Goal: Task Accomplishment & Management: Use online tool/utility

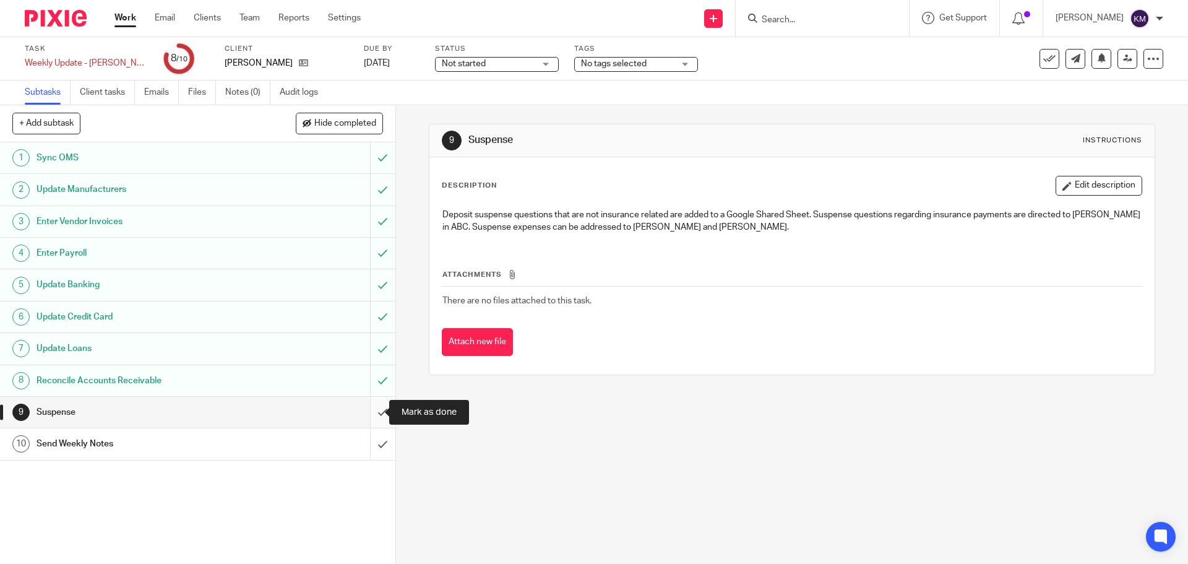
click at [368, 415] on input "submit" at bounding box center [197, 412] width 395 height 31
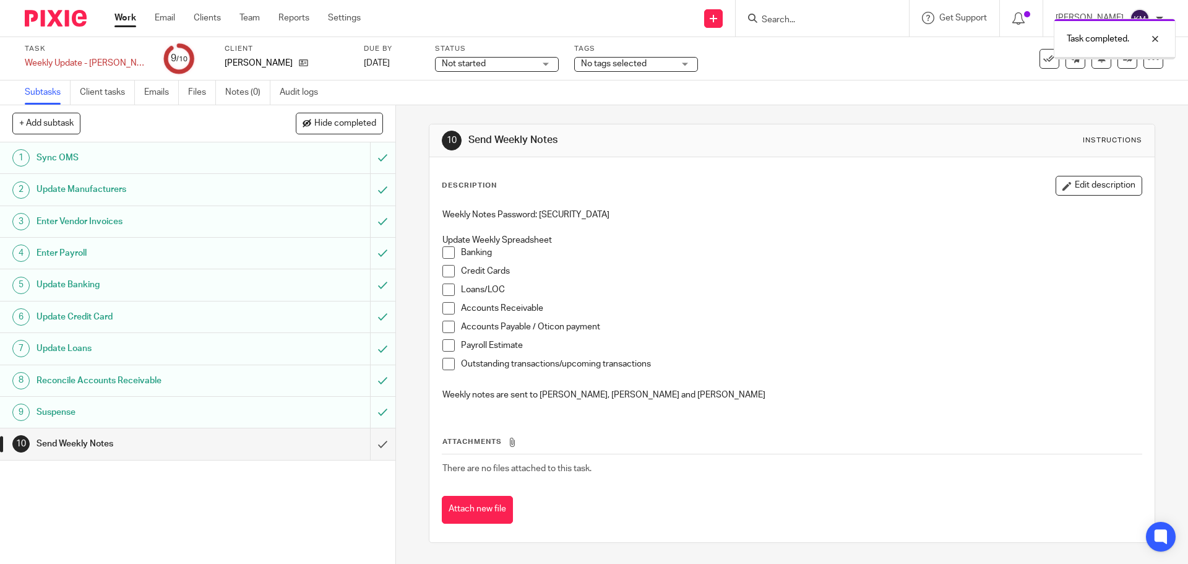
click at [368, 415] on input "submit" at bounding box center [197, 412] width 395 height 31
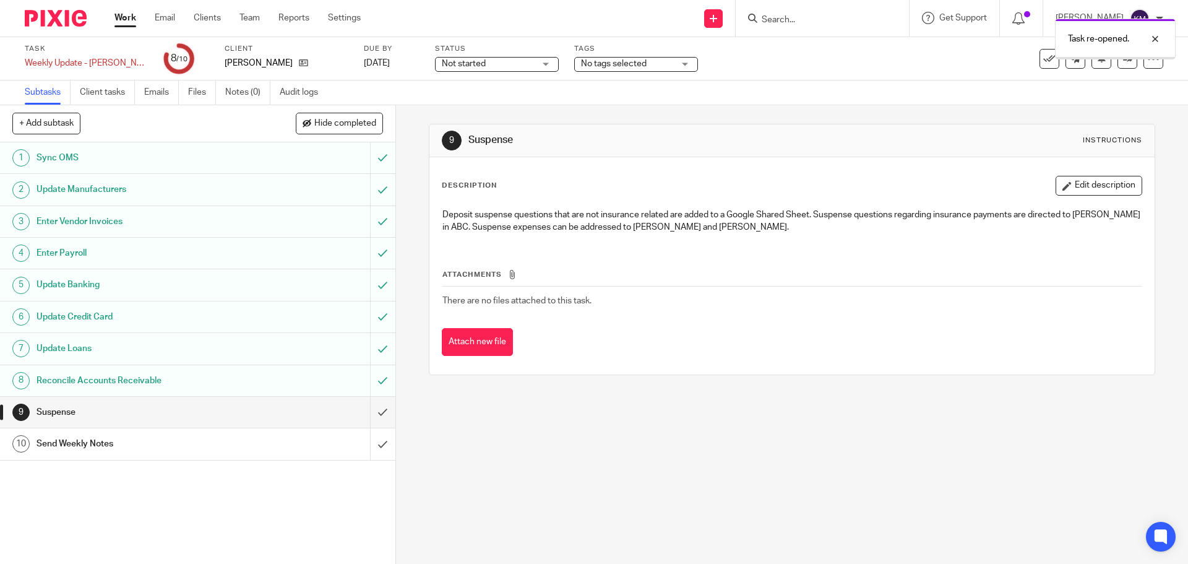
click at [254, 280] on div "Update Banking" at bounding box center [197, 284] width 321 height 19
